Goal: Find specific page/section: Find specific page/section

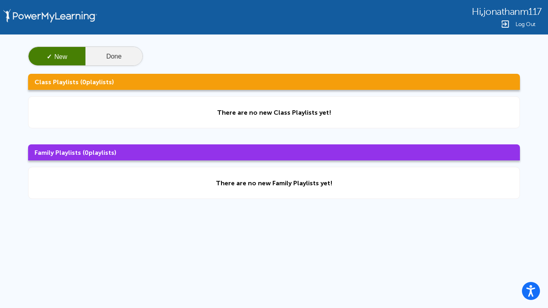
click at [107, 54] on button "Done" at bounding box center [113, 56] width 57 height 19
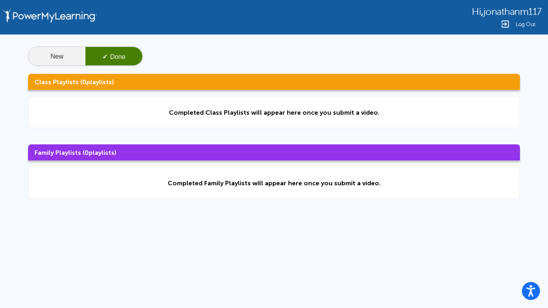
click at [71, 56] on button "New" at bounding box center [56, 56] width 57 height 19
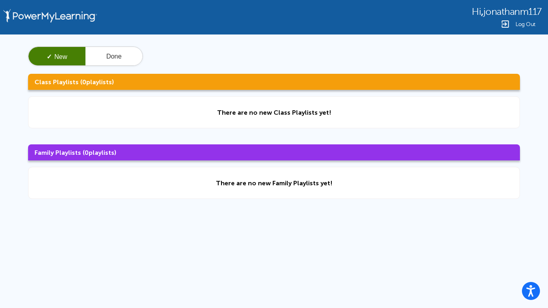
click at [56, 86] on h3 "Class Playlists ( 0 playlists)" at bounding box center [274, 82] width 492 height 16
click at [523, 285] on div "Hi , jonathanm117 Log Out ✓ New Done Class Playlists ( 0 playlists) There are n…" at bounding box center [274, 170] width 548 height 341
click at [525, 288] on button "Open accessiBe: accessibility options, statement and help" at bounding box center [531, 291] width 20 height 20
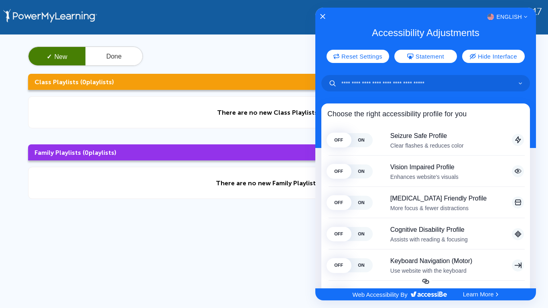
click at [326, 15] on div "English" at bounding box center [425, 17] width 221 height 10
click at [321, 14] on icon "Close Accessibility Interface" at bounding box center [323, 17] width 6 height 6
